Goal: Information Seeking & Learning: Learn about a topic

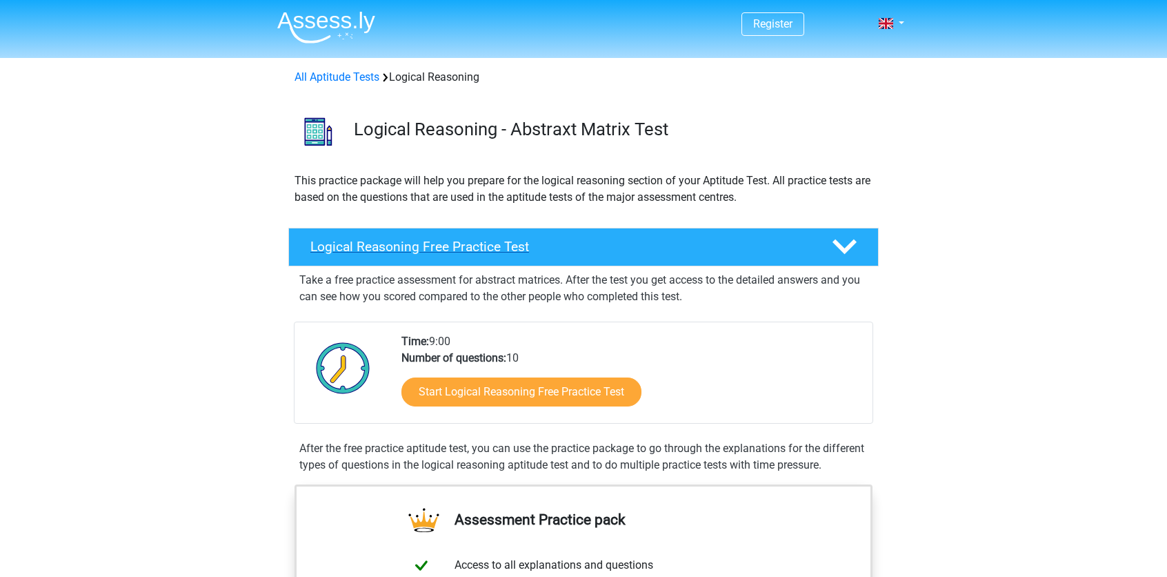
click at [547, 250] on h4 "Logical Reasoning Free Practice Test" at bounding box center [560, 247] width 500 height 16
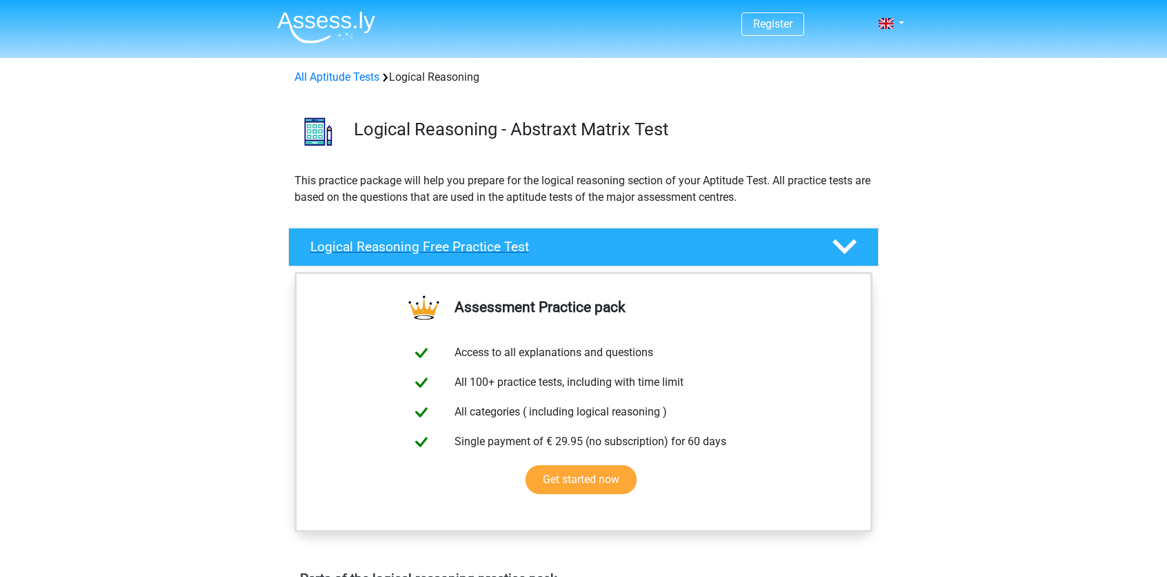
click at [850, 247] on polygon at bounding box center [845, 246] width 24 height 15
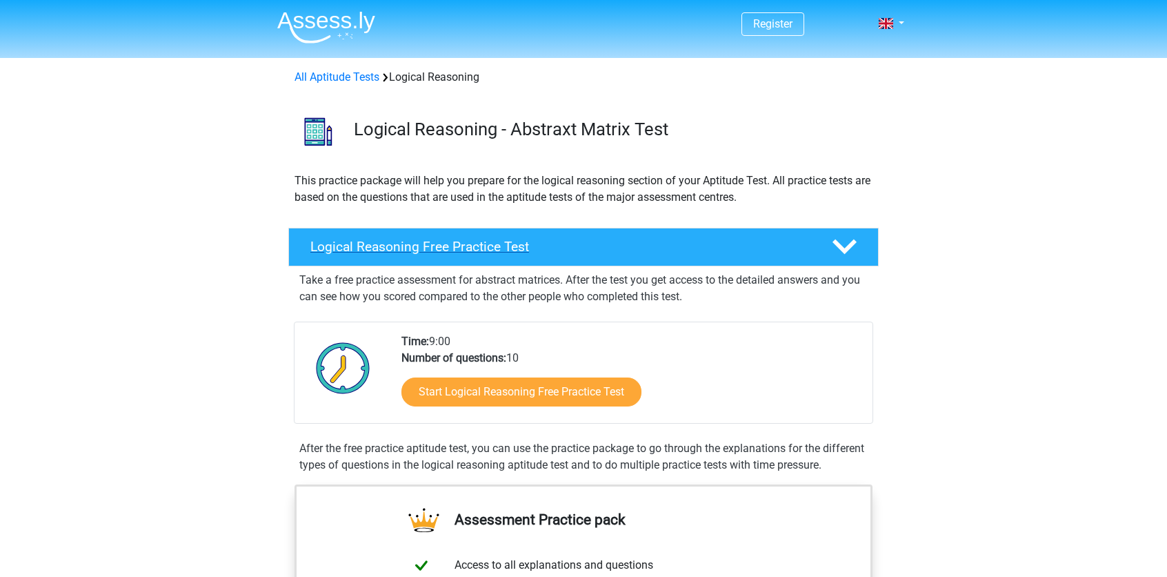
click at [351, 255] on div "Logical Reasoning Free Practice Test" at bounding box center [583, 247] width 591 height 39
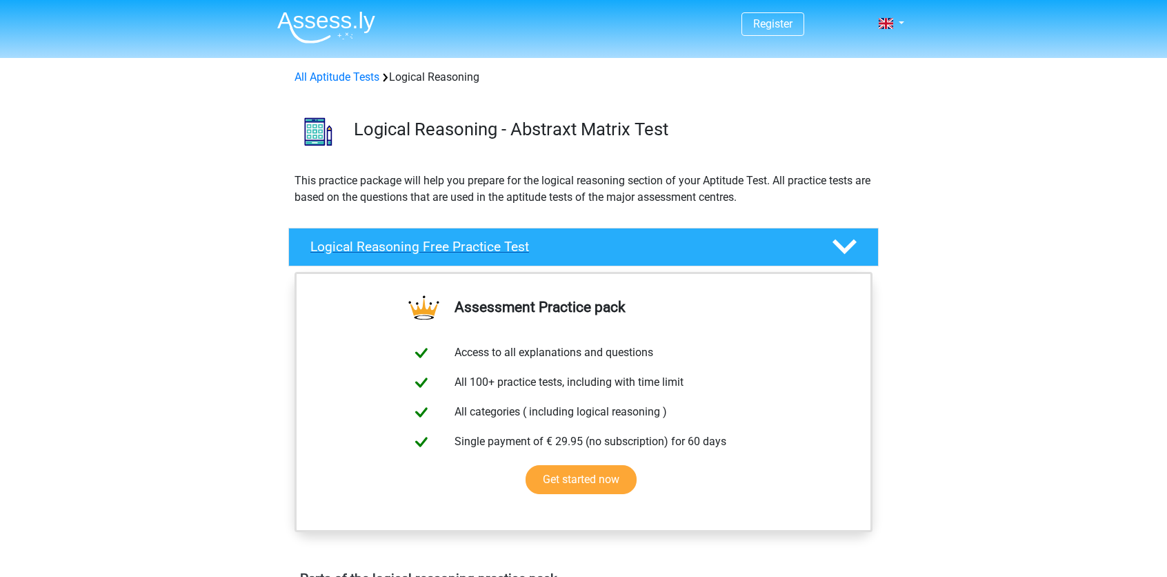
click at [841, 244] on icon at bounding box center [845, 247] width 24 height 24
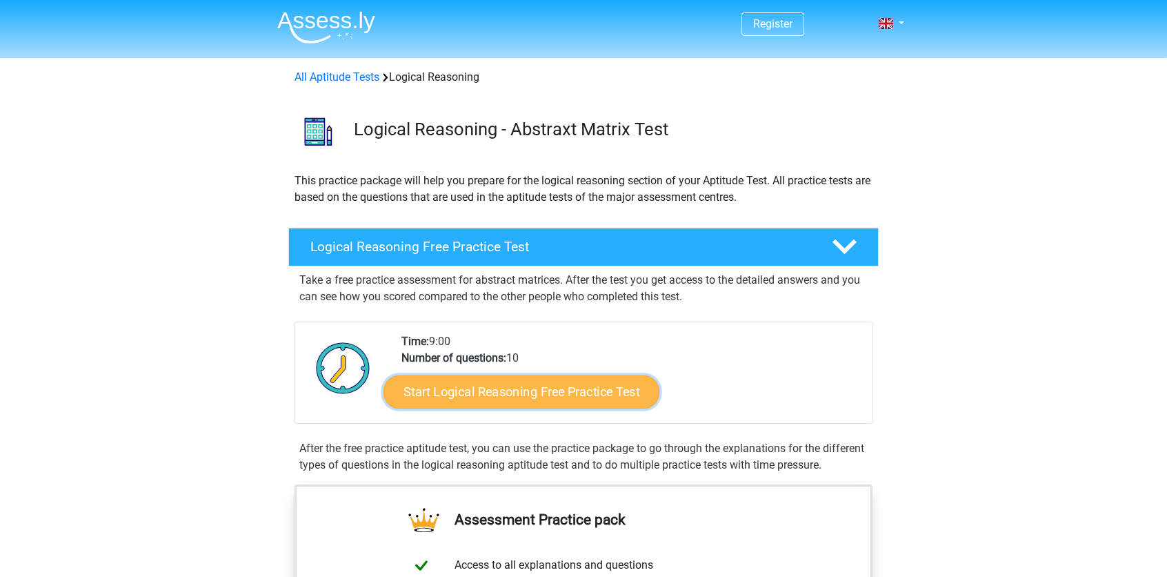
click at [524, 389] on link "Start Logical Reasoning Free Practice Test" at bounding box center [522, 391] width 276 height 33
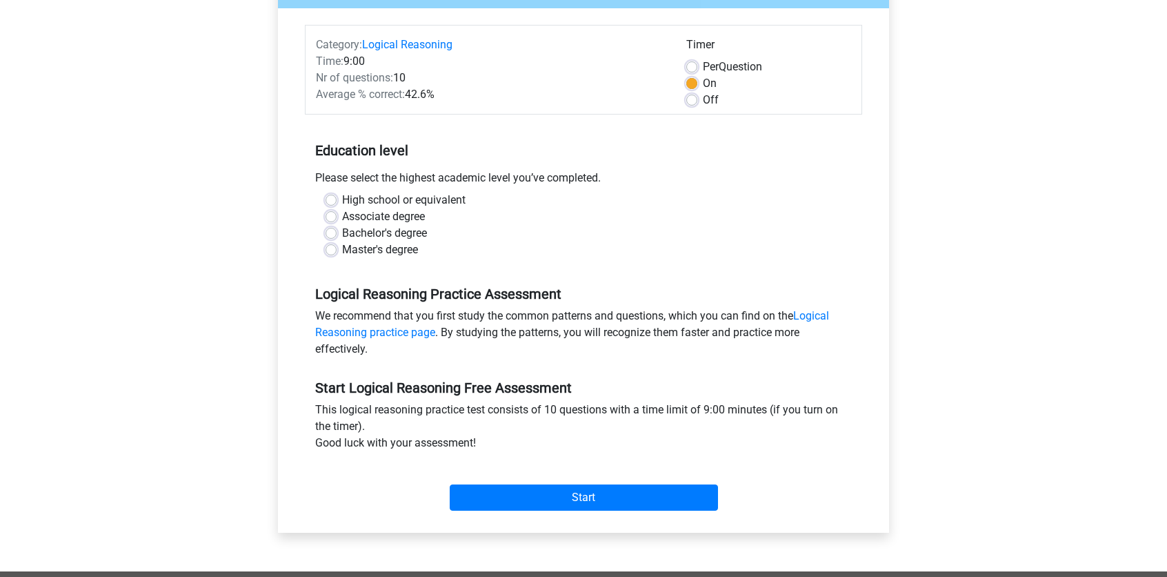
scroll to position [207, 0]
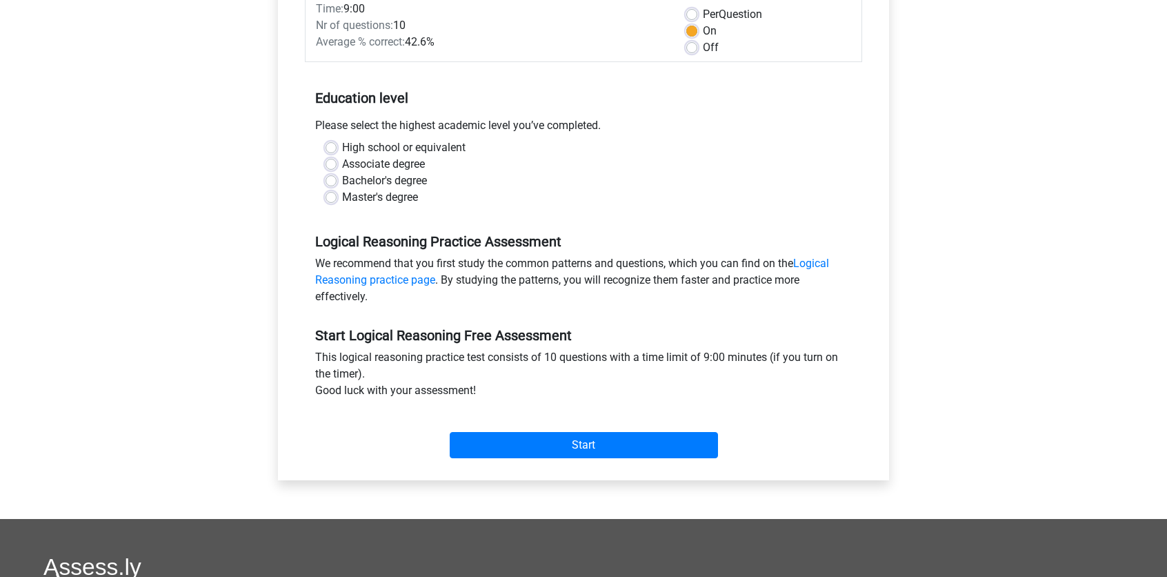
click at [506, 423] on div "Start" at bounding box center [584, 434] width 558 height 48
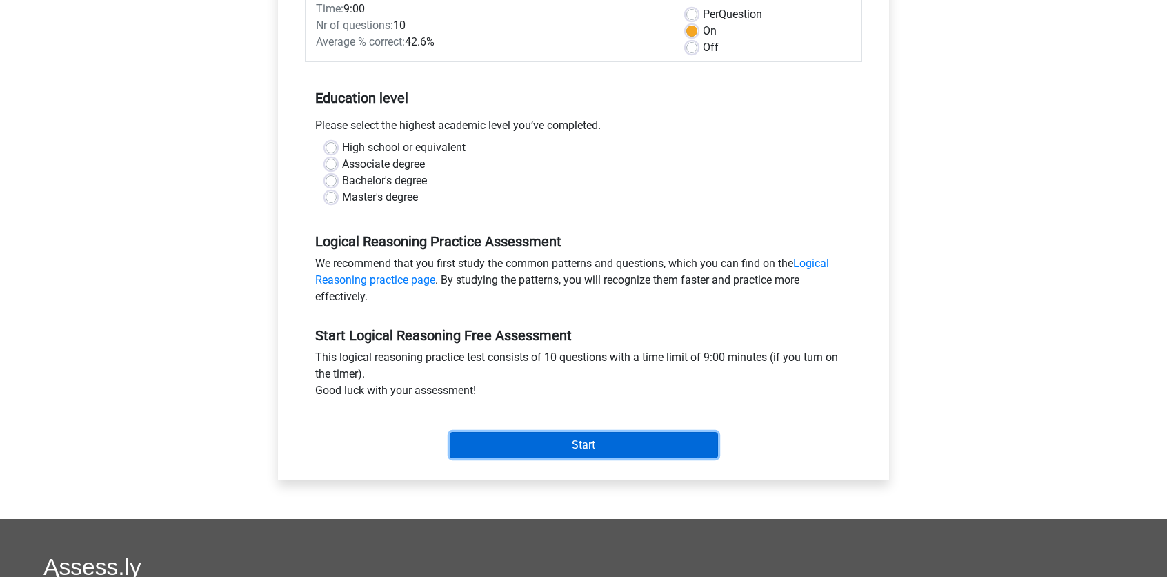
click at [517, 432] on input "Start" at bounding box center [584, 445] width 268 height 26
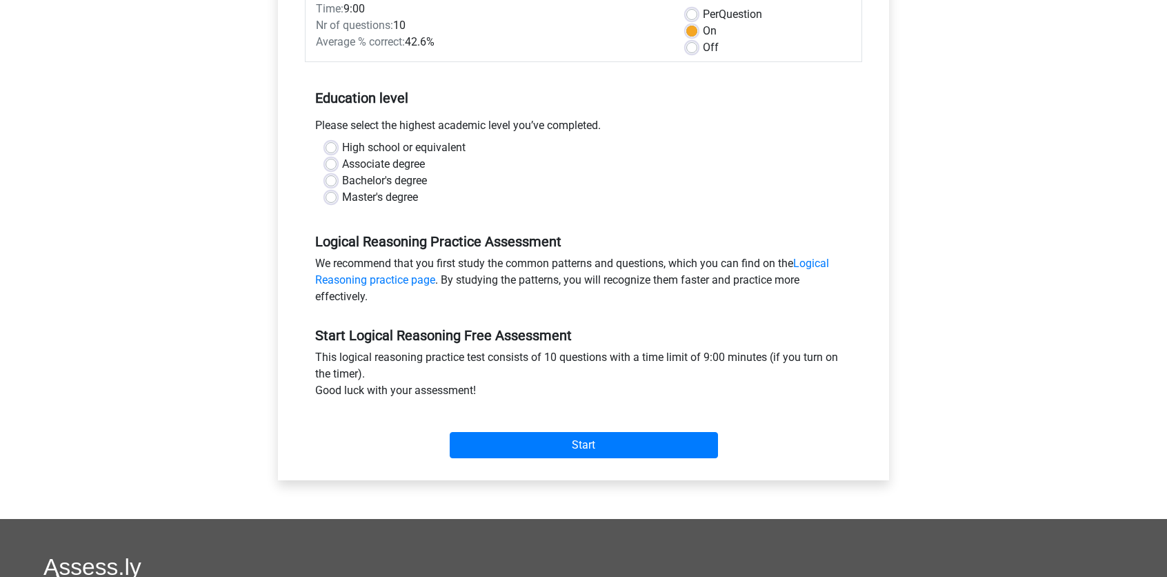
click at [364, 197] on label "Master's degree" at bounding box center [380, 197] width 76 height 17
click at [337, 197] on input "Master's degree" at bounding box center [331, 196] width 11 height 14
radio input "true"
click at [370, 179] on label "Bachelor's degree" at bounding box center [384, 180] width 85 height 17
click at [337, 179] on input "Bachelor's degree" at bounding box center [331, 179] width 11 height 14
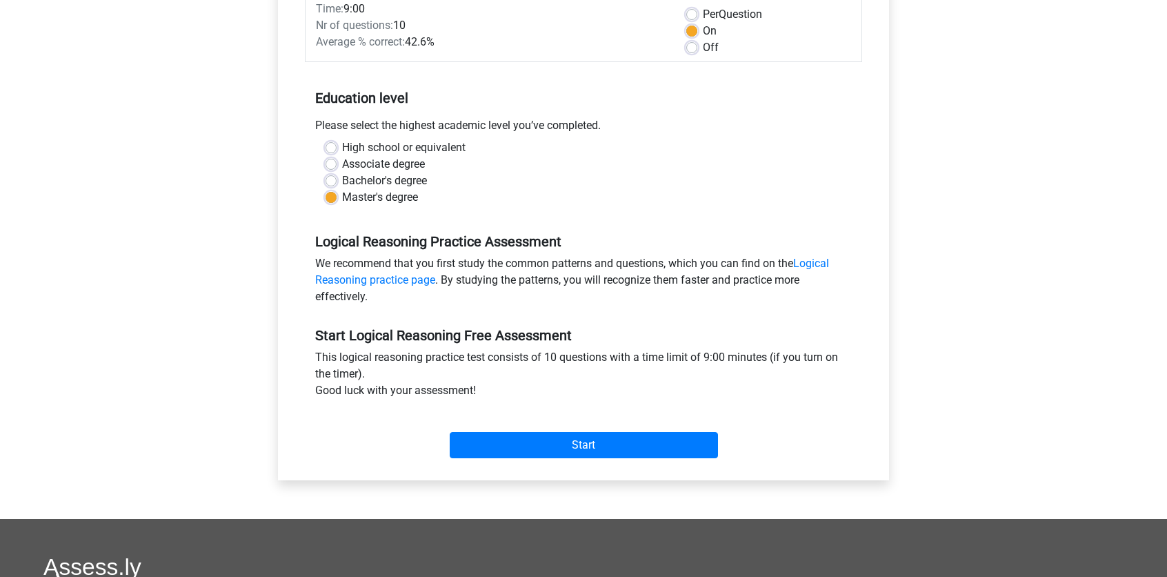
radio input "true"
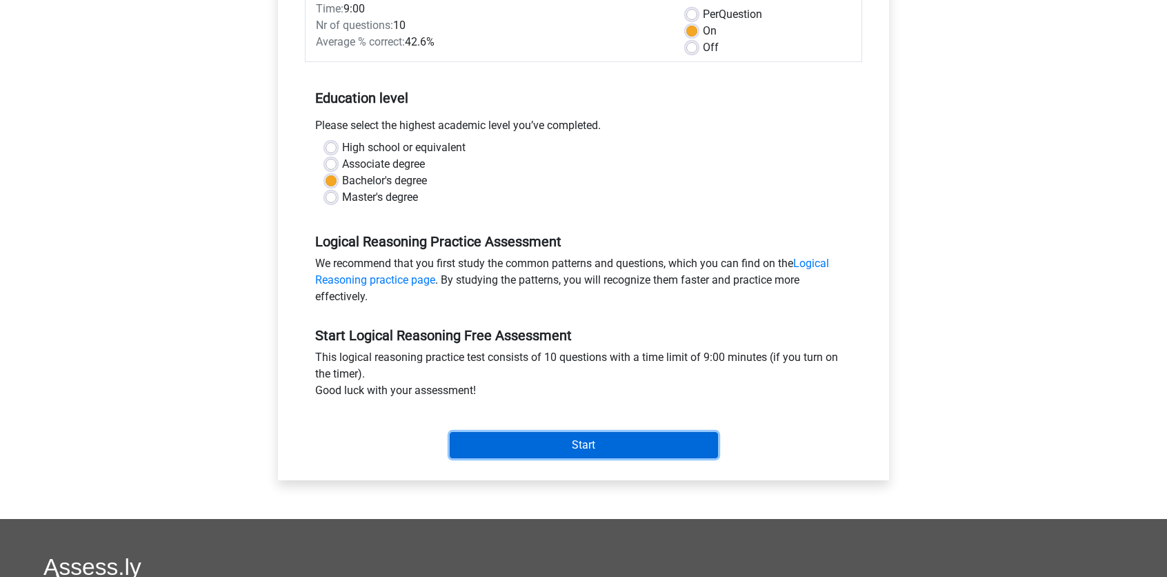
click at [581, 437] on input "Start" at bounding box center [584, 445] width 268 height 26
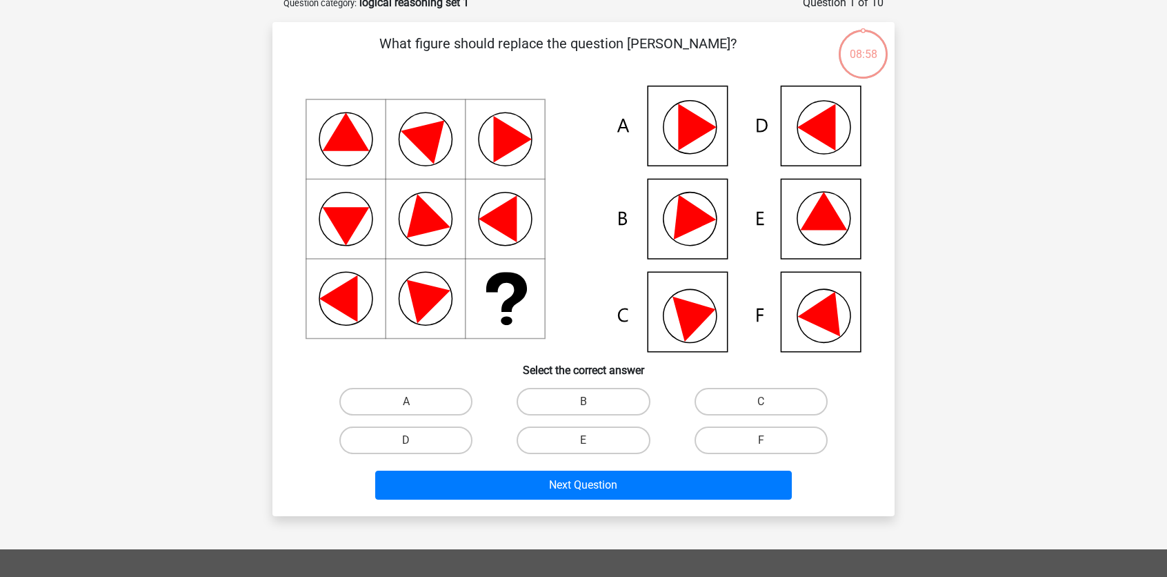
scroll to position [69, 0]
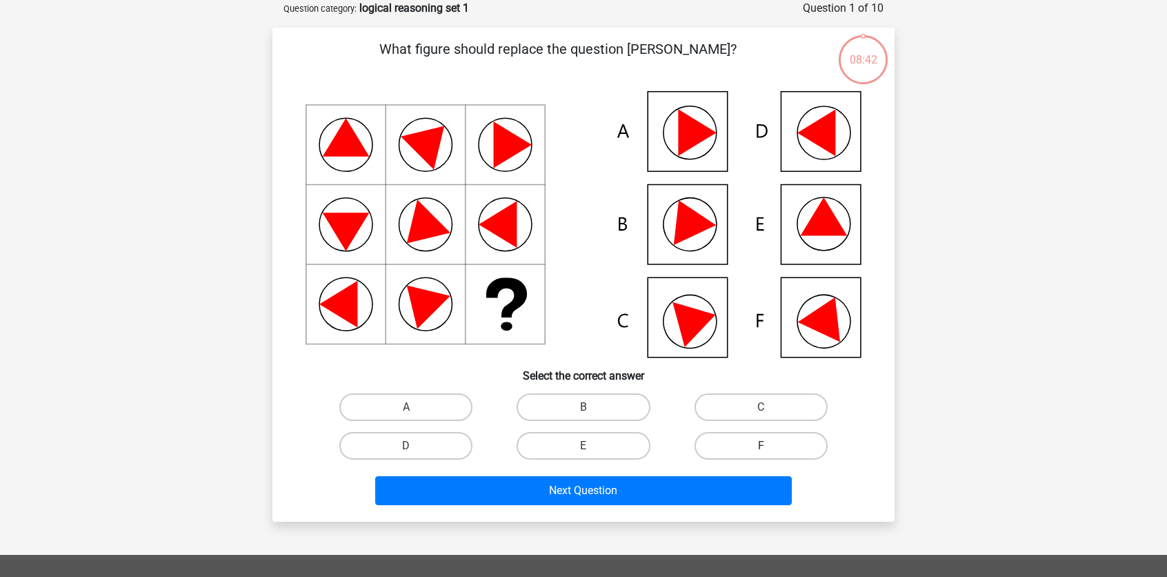
click at [739, 439] on label "F" at bounding box center [761, 446] width 133 height 28
click at [761, 446] on input "F" at bounding box center [765, 450] width 9 height 9
radio input "true"
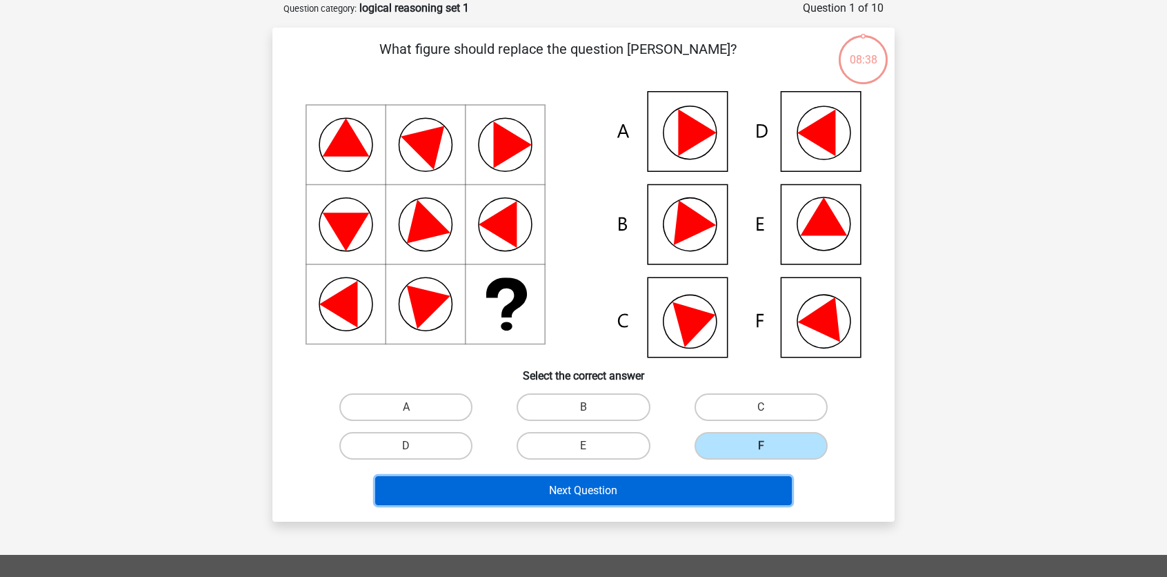
click at [680, 487] on button "Next Question" at bounding box center [583, 490] width 417 height 29
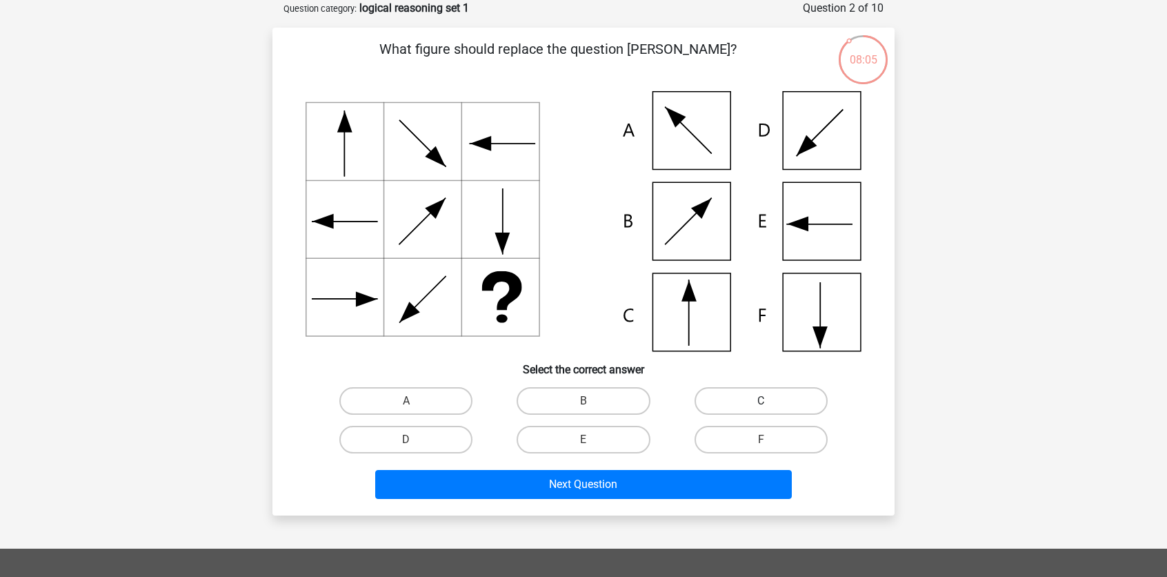
click at [709, 397] on label "C" at bounding box center [761, 401] width 133 height 28
click at [761, 401] on input "C" at bounding box center [765, 405] width 9 height 9
radio input "true"
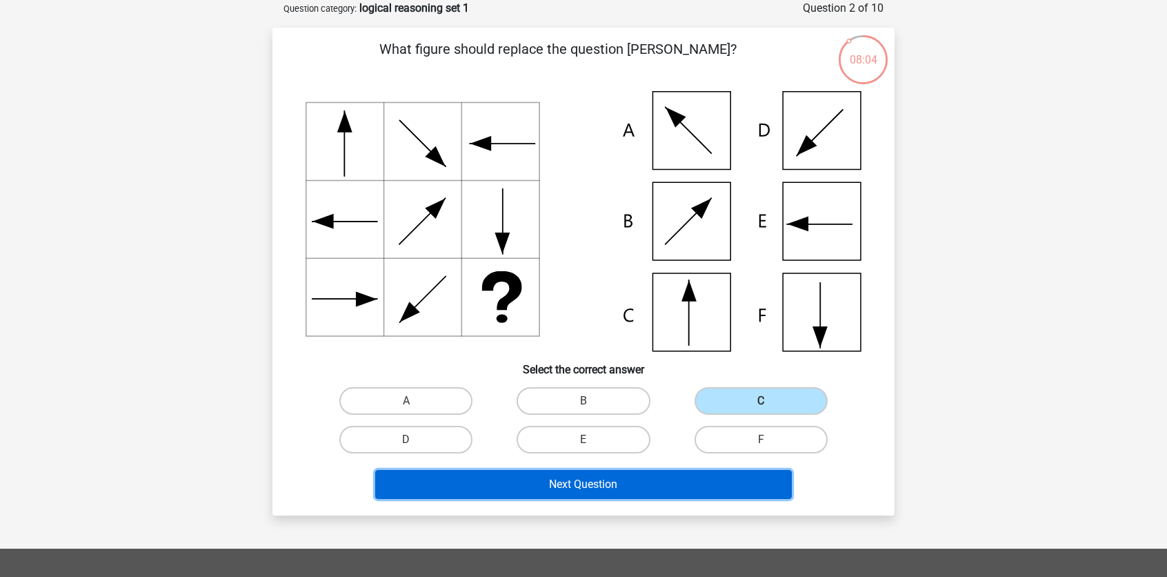
click at [580, 487] on button "Next Question" at bounding box center [583, 484] width 417 height 29
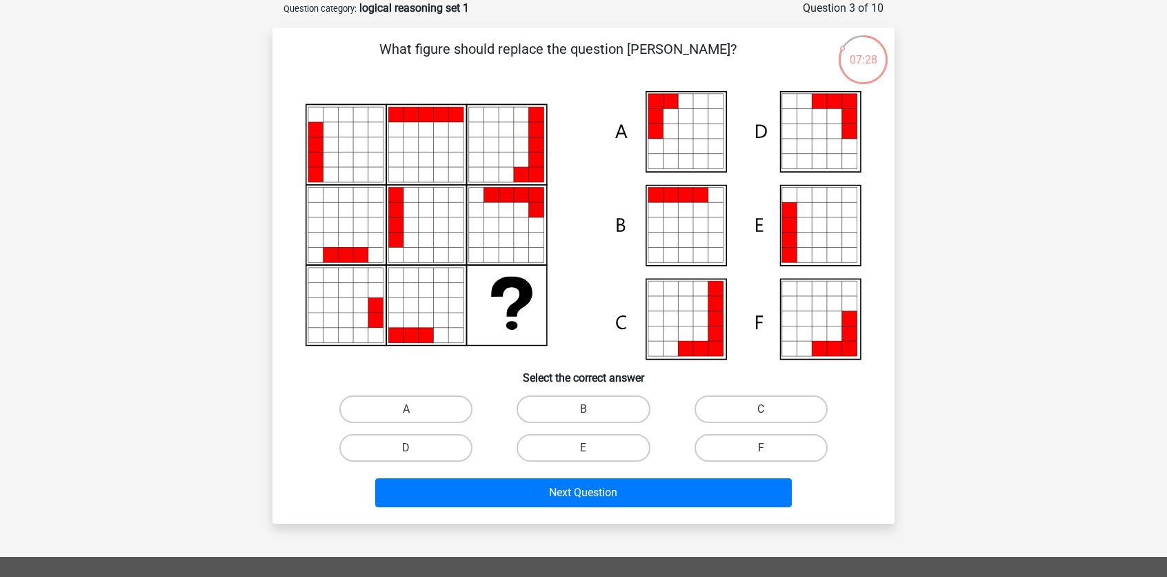
click at [816, 324] on icon at bounding box center [819, 318] width 15 height 15
click at [720, 409] on label "C" at bounding box center [761, 409] width 133 height 28
click at [761, 409] on input "C" at bounding box center [765, 413] width 9 height 9
radio input "true"
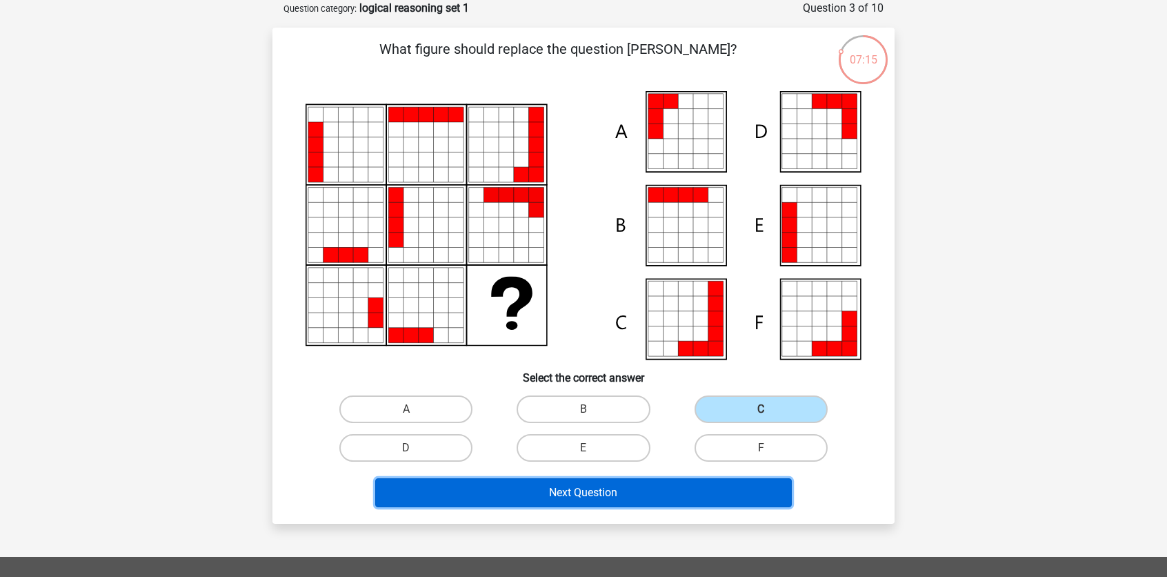
click at [610, 498] on button "Next Question" at bounding box center [583, 492] width 417 height 29
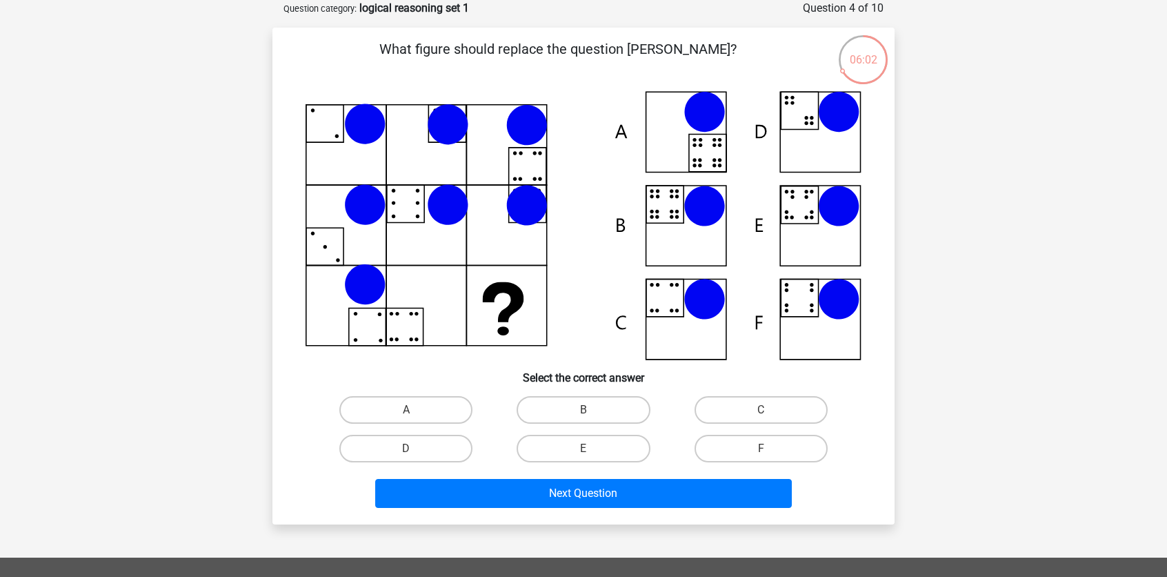
click at [697, 226] on icon at bounding box center [584, 225] width 556 height 269
click at [576, 400] on label "B" at bounding box center [583, 410] width 133 height 28
click at [584, 410] on input "B" at bounding box center [588, 414] width 9 height 9
radio input "true"
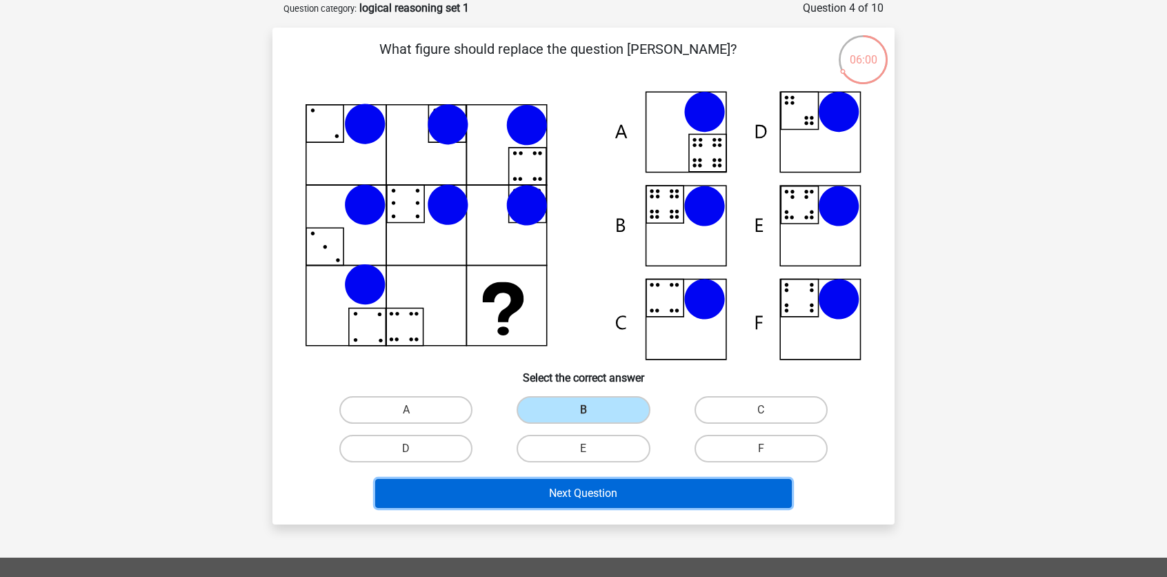
click at [589, 495] on button "Next Question" at bounding box center [583, 493] width 417 height 29
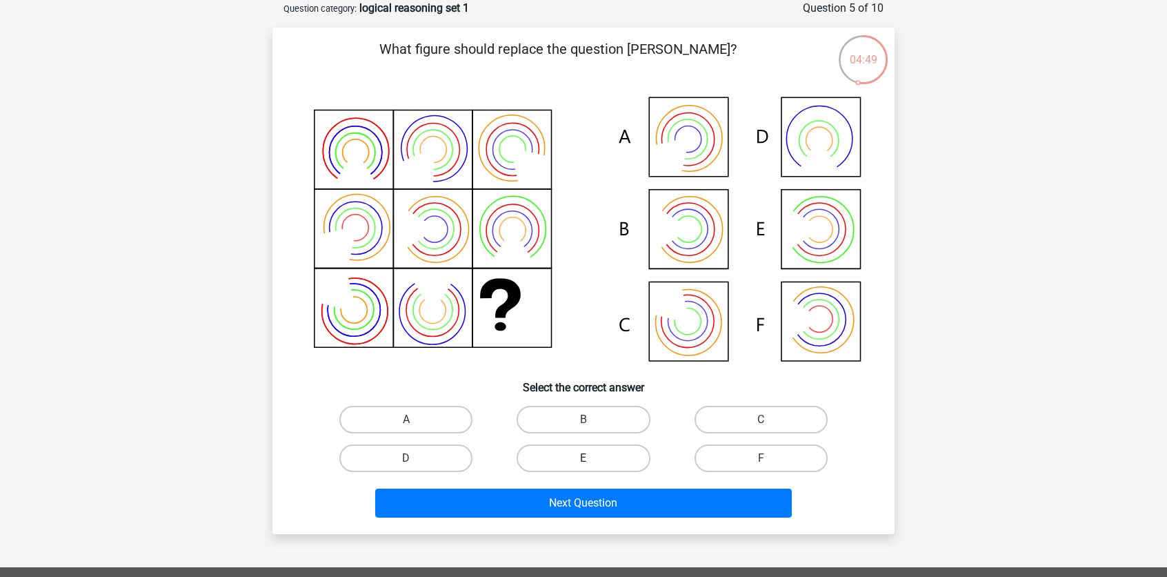
click at [599, 463] on label "E" at bounding box center [583, 458] width 133 height 28
click at [593, 463] on input "E" at bounding box center [588, 462] width 9 height 9
radio input "true"
click at [578, 517] on div "Next Question" at bounding box center [583, 506] width 533 height 34
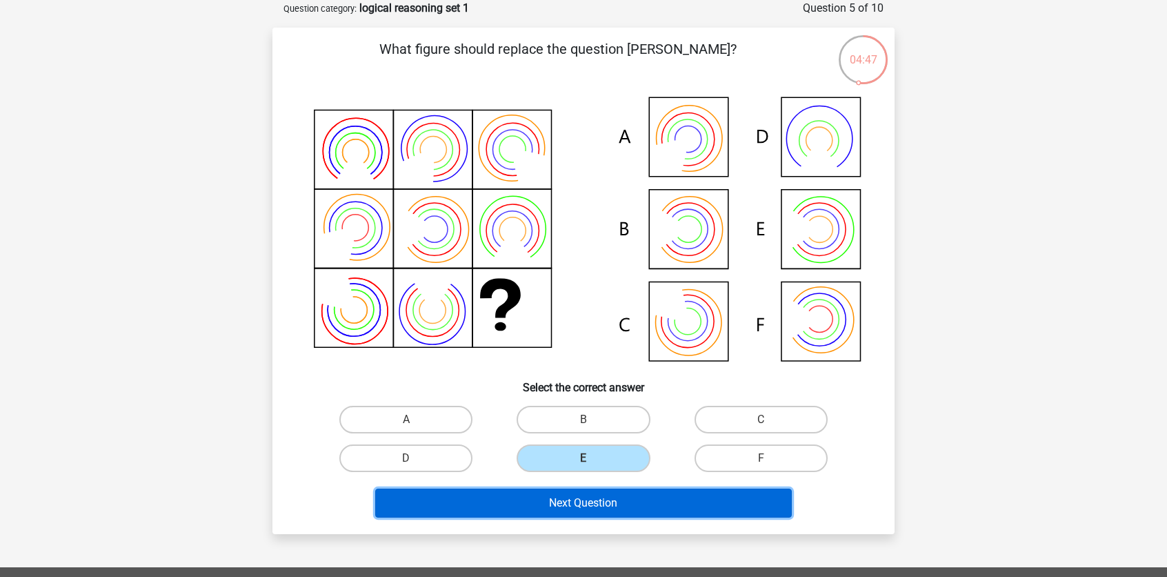
click at [564, 503] on button "Next Question" at bounding box center [583, 503] width 417 height 29
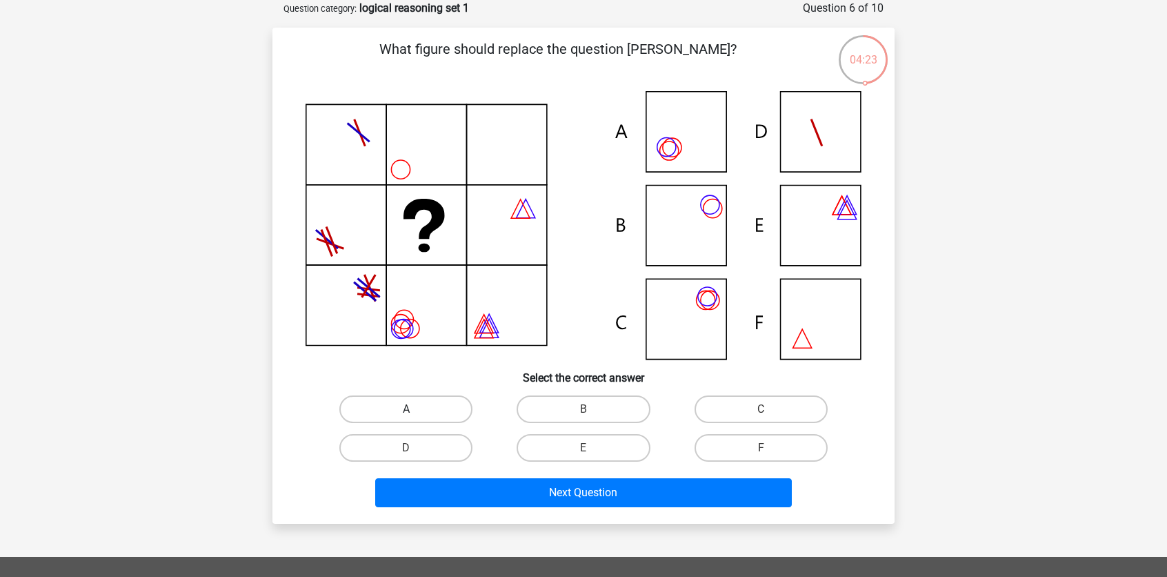
click at [403, 397] on label "A" at bounding box center [405, 409] width 133 height 28
click at [406, 409] on input "A" at bounding box center [410, 413] width 9 height 9
radio input "true"
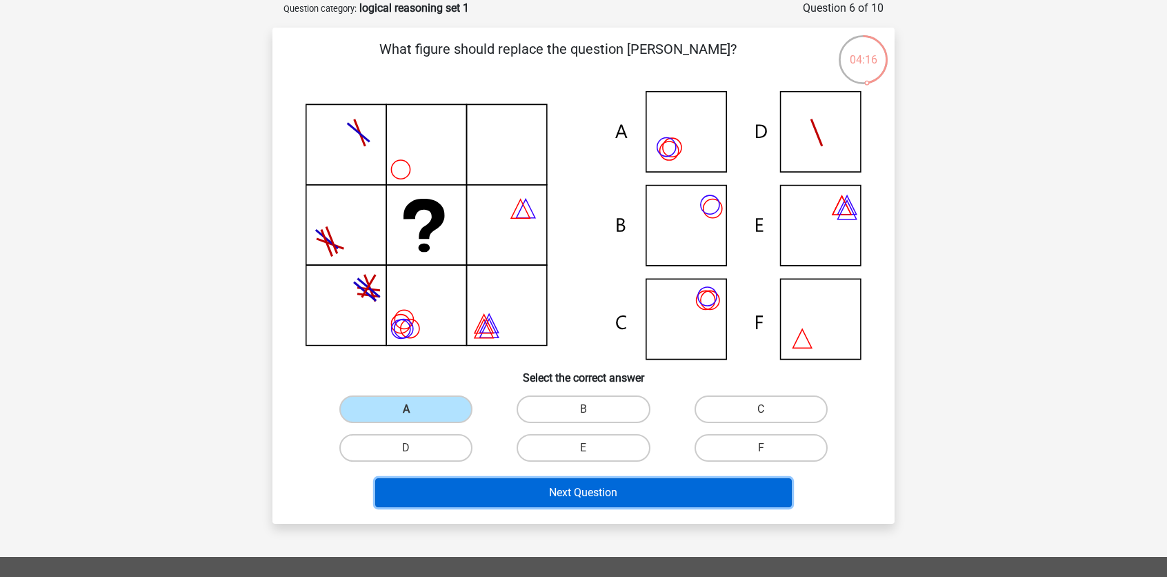
click at [486, 497] on button "Next Question" at bounding box center [583, 492] width 417 height 29
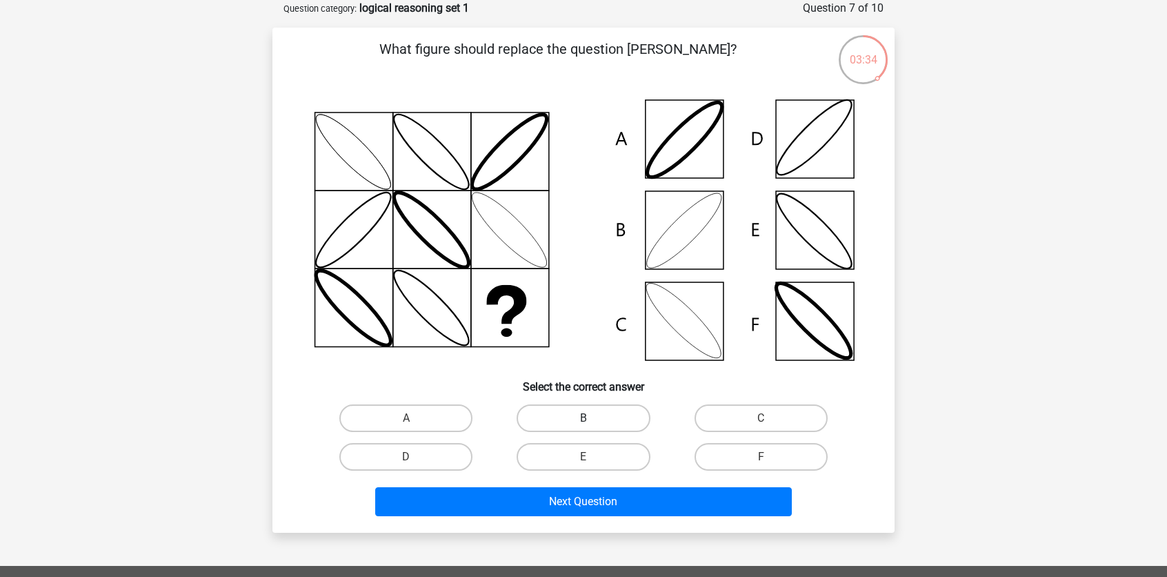
click at [546, 417] on label "B" at bounding box center [583, 418] width 133 height 28
click at [584, 418] on input "B" at bounding box center [588, 422] width 9 height 9
radio input "true"
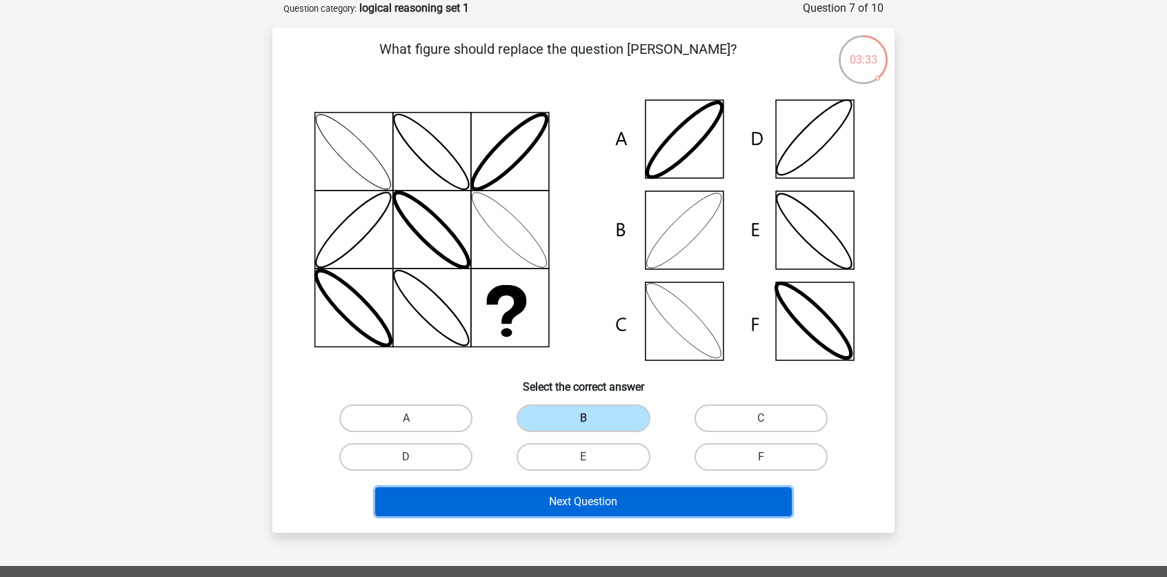
click at [535, 497] on button "Next Question" at bounding box center [583, 501] width 417 height 29
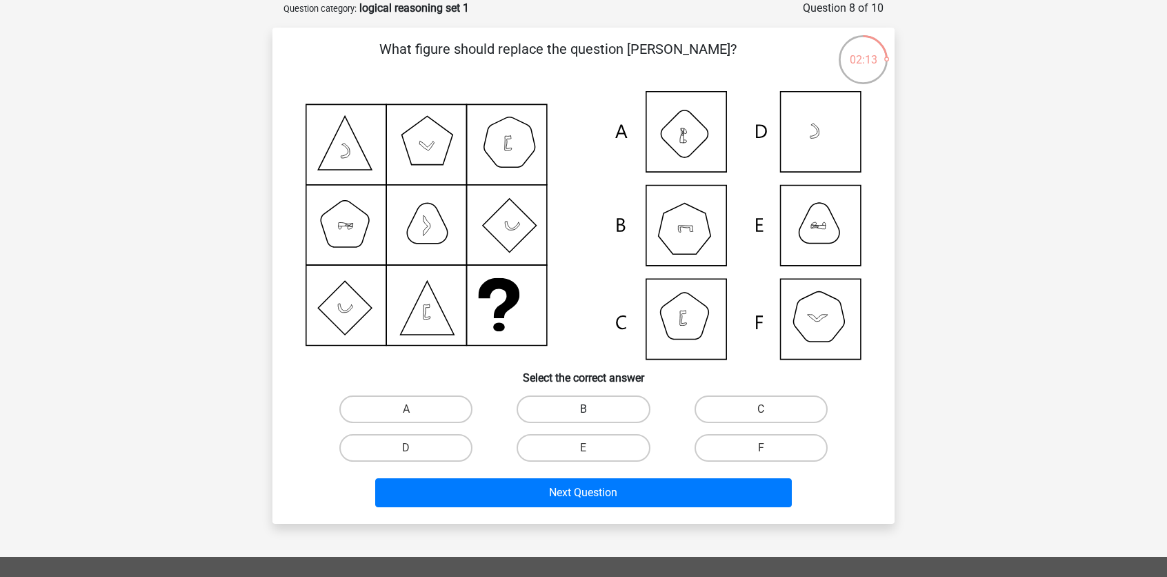
click at [604, 412] on label "B" at bounding box center [583, 409] width 133 height 28
click at [593, 412] on input "B" at bounding box center [588, 413] width 9 height 9
radio input "true"
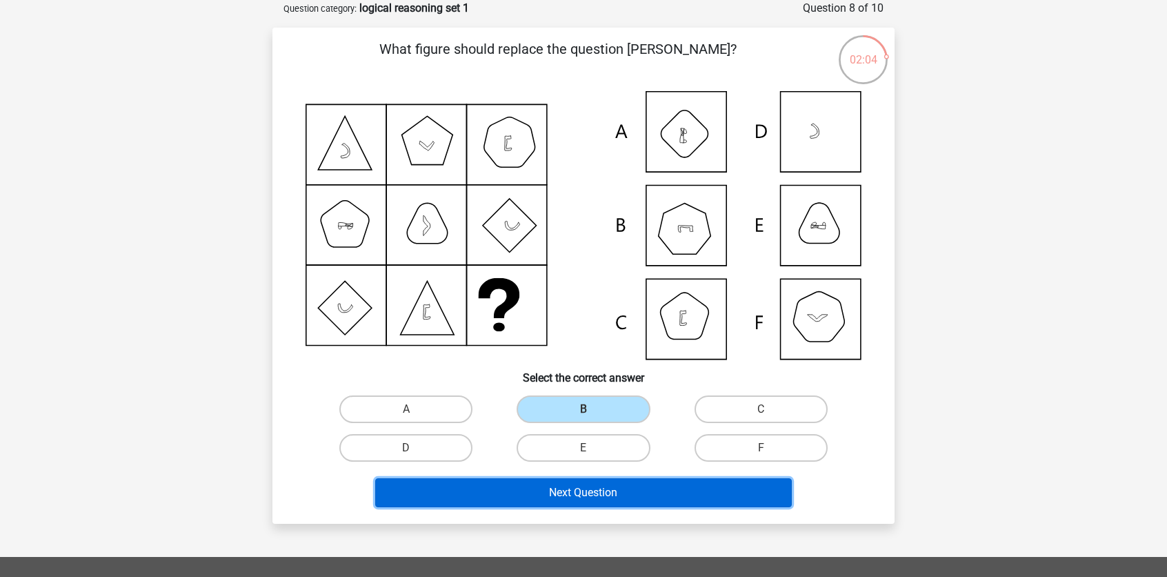
click at [697, 497] on button "Next Question" at bounding box center [583, 492] width 417 height 29
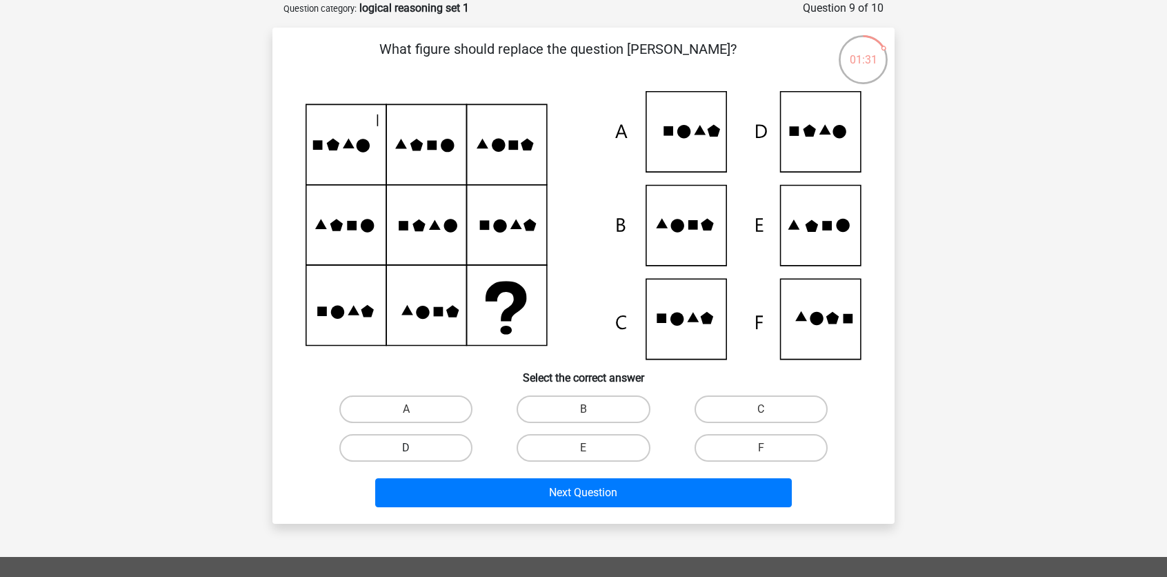
click at [402, 460] on label "D" at bounding box center [405, 448] width 133 height 28
click at [406, 457] on input "D" at bounding box center [410, 452] width 9 height 9
radio input "true"
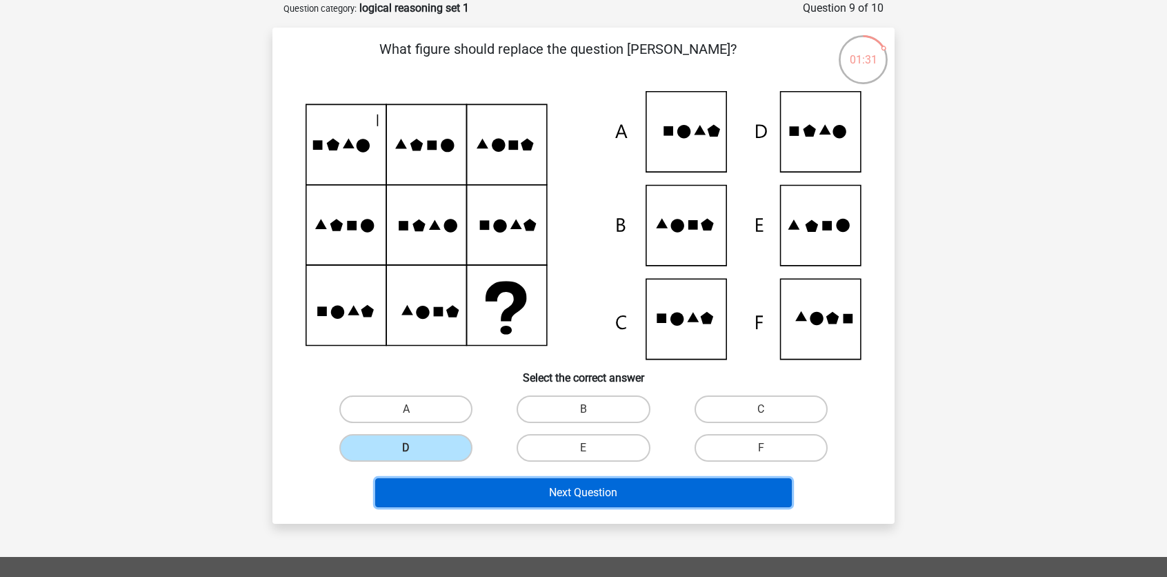
click at [477, 486] on button "Next Question" at bounding box center [583, 492] width 417 height 29
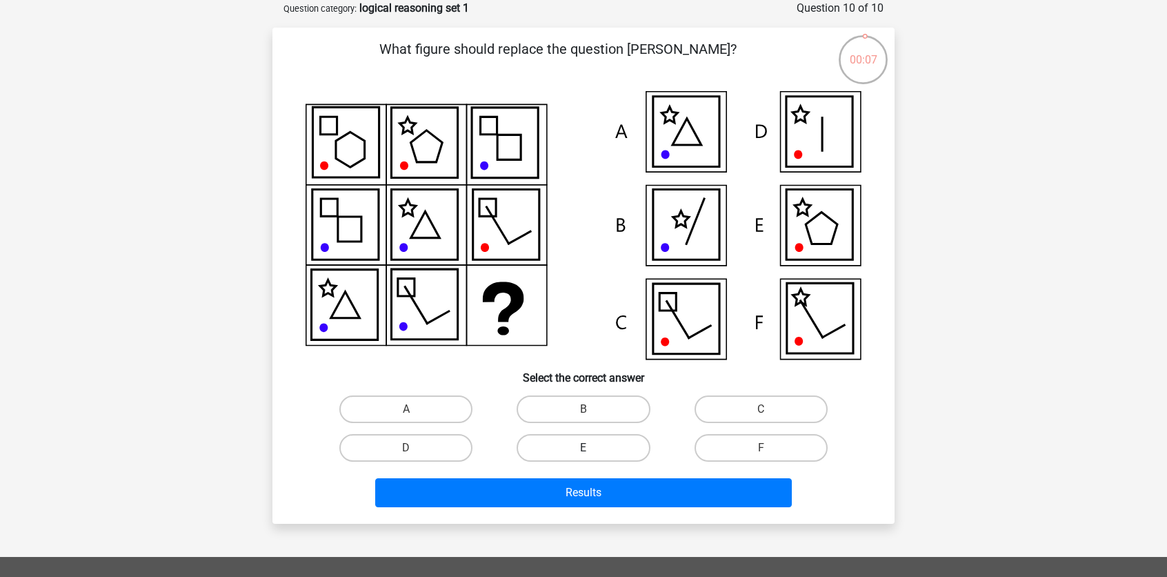
click at [580, 454] on label "E" at bounding box center [583, 448] width 133 height 28
click at [584, 454] on input "E" at bounding box center [588, 452] width 9 height 9
radio input "true"
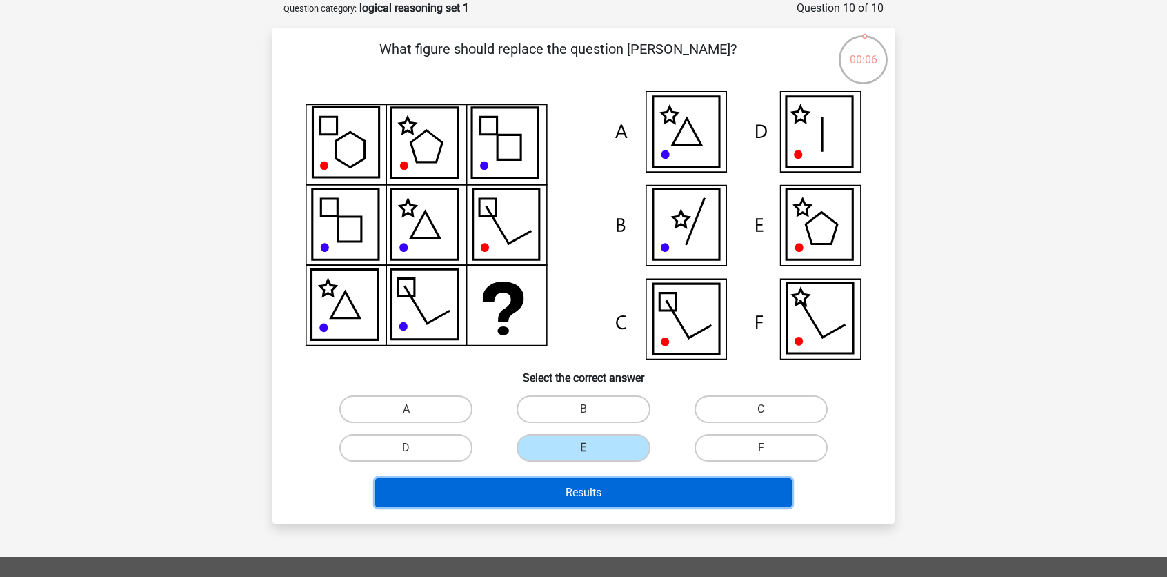
click at [599, 500] on button "Results" at bounding box center [583, 492] width 417 height 29
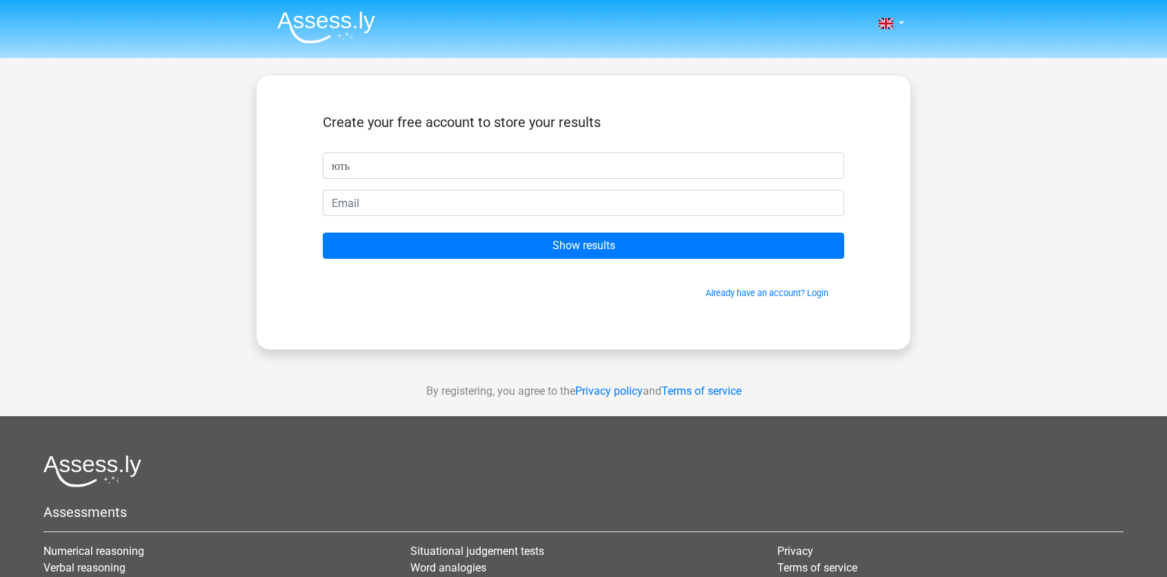
type input "ють"
click at [515, 188] on form "Create your free account to store your results ють Show results Already have an…" at bounding box center [584, 207] width 522 height 186
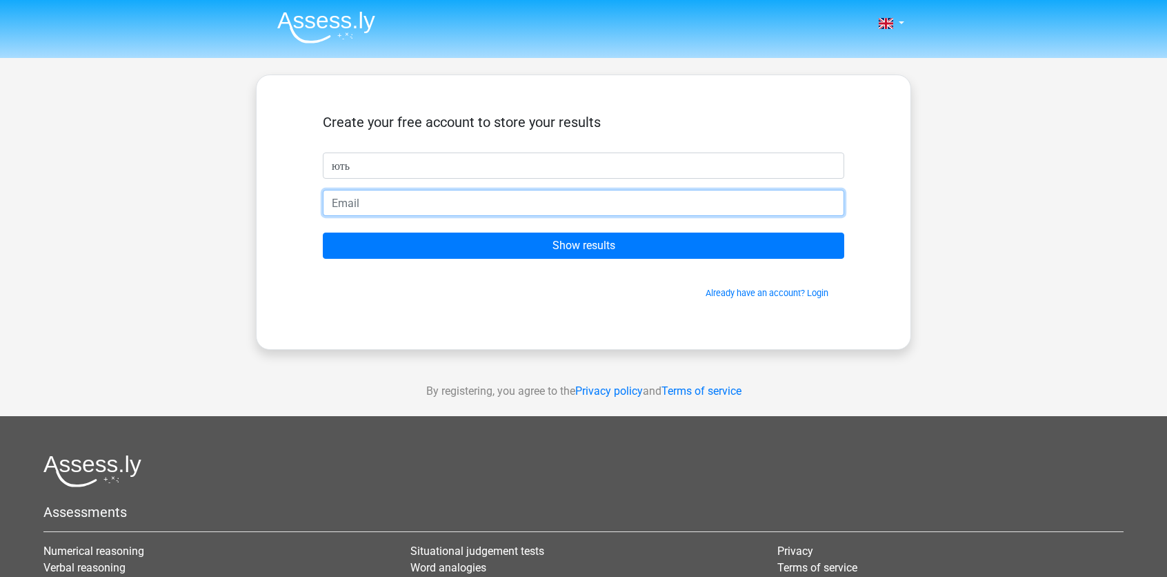
click at [507, 203] on input "email" at bounding box center [584, 203] width 522 height 26
type input "facelessrenegade@gmail.com"
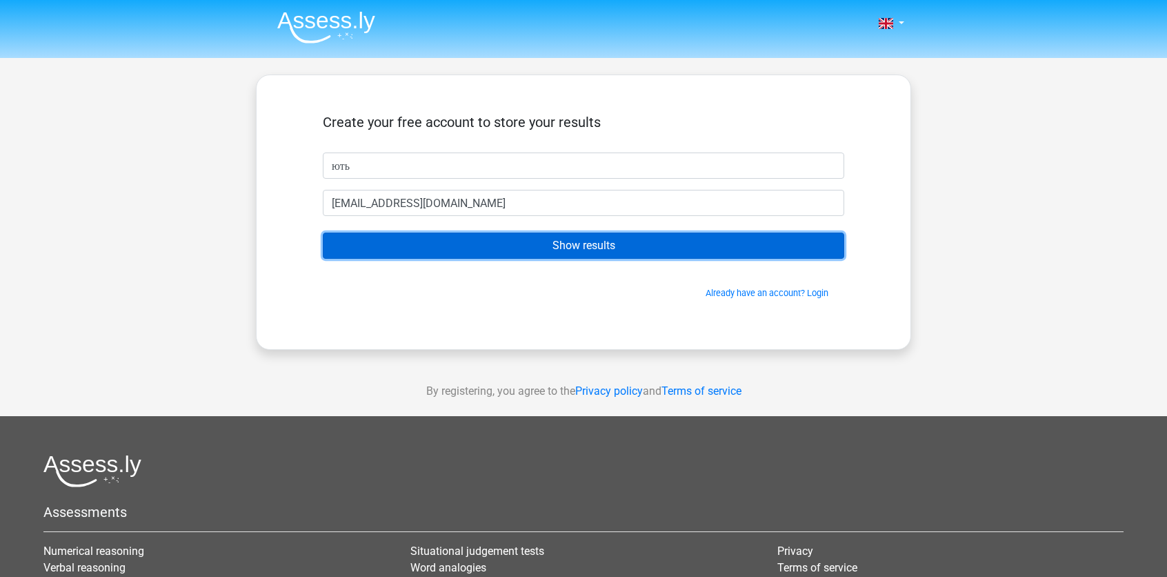
click at [469, 239] on input "Show results" at bounding box center [584, 246] width 522 height 26
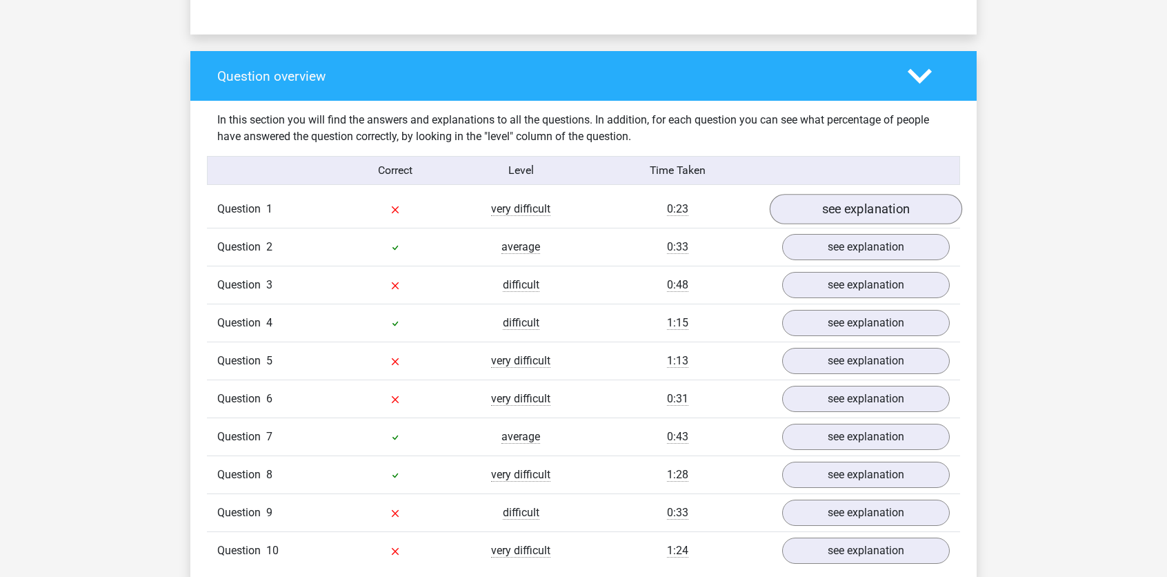
scroll to position [966, 0]
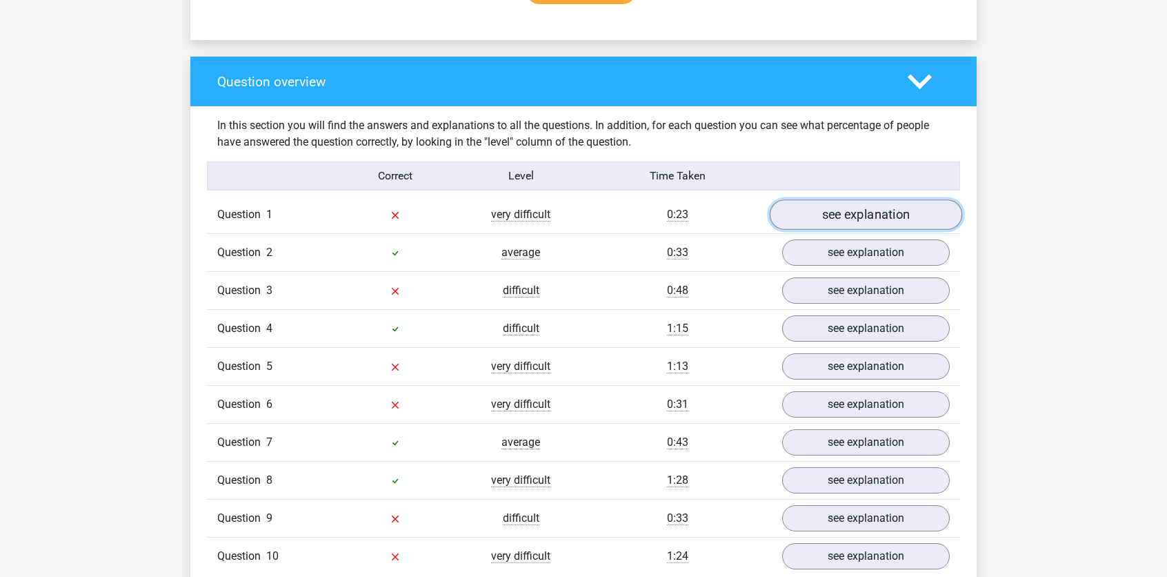
click at [912, 210] on link "see explanation" at bounding box center [866, 214] width 193 height 30
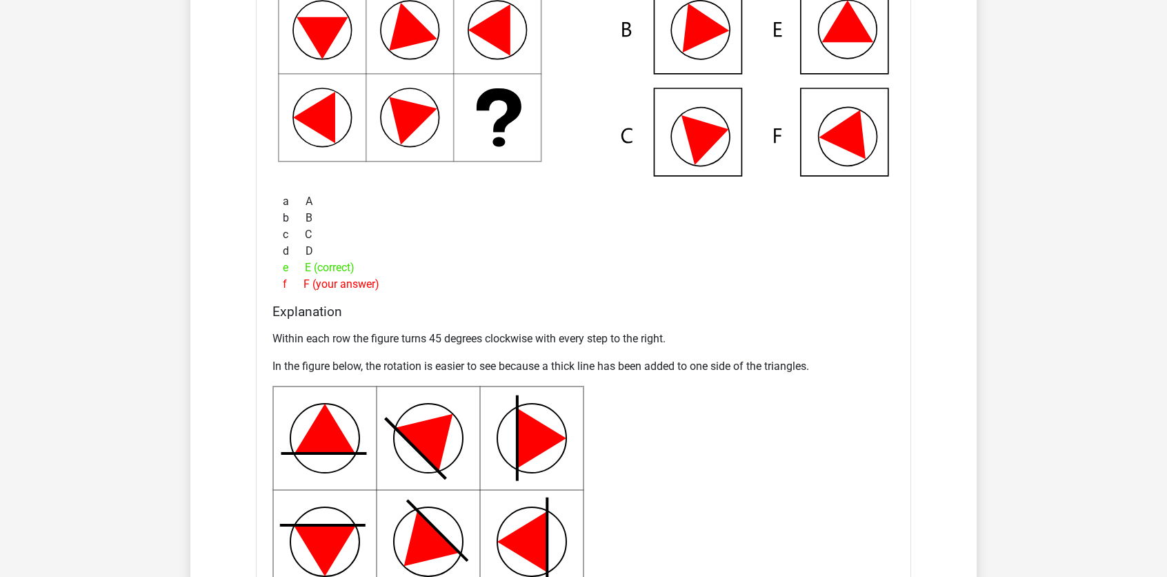
scroll to position [1380, 0]
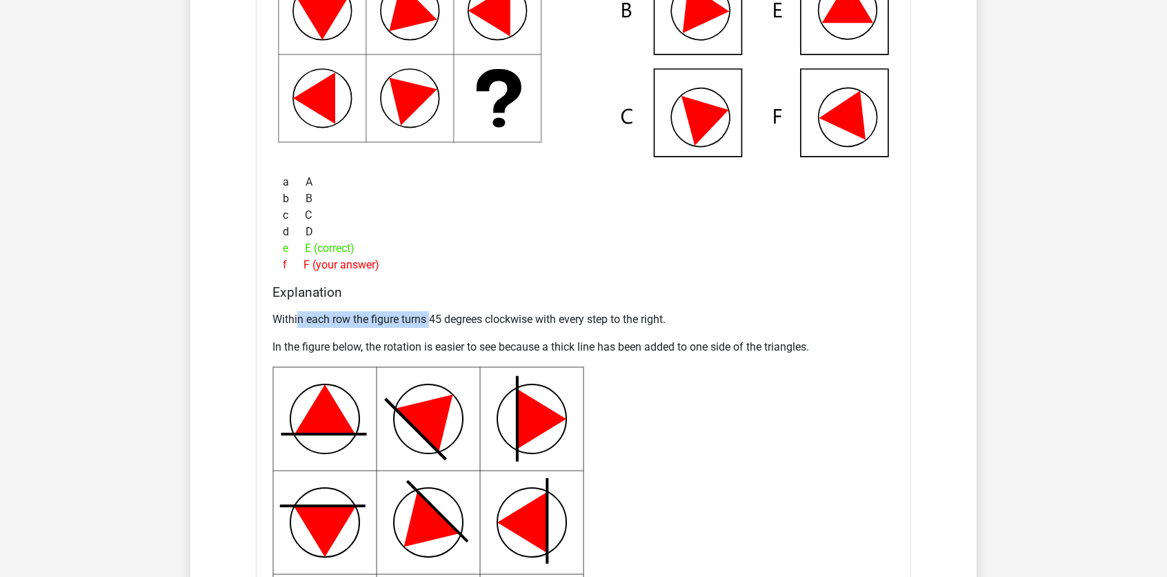
drag, startPoint x: 297, startPoint y: 316, endPoint x: 432, endPoint y: 323, distance: 135.4
click at [432, 323] on p "Within each row the figure turns 45 degrees clockwise with every step to the ri…" at bounding box center [584, 319] width 622 height 17
click at [682, 442] on div "Within each row the figure turns 45 degrees clockwise with every step to the ri…" at bounding box center [584, 495] width 622 height 378
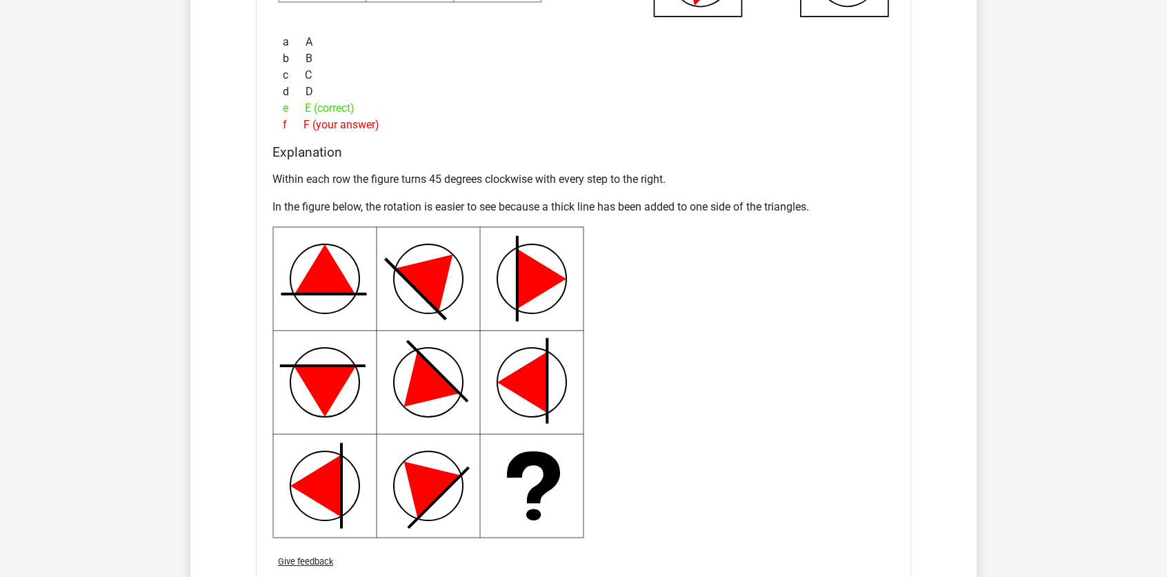
scroll to position [1518, 0]
